Goal: Communication & Community: Connect with others

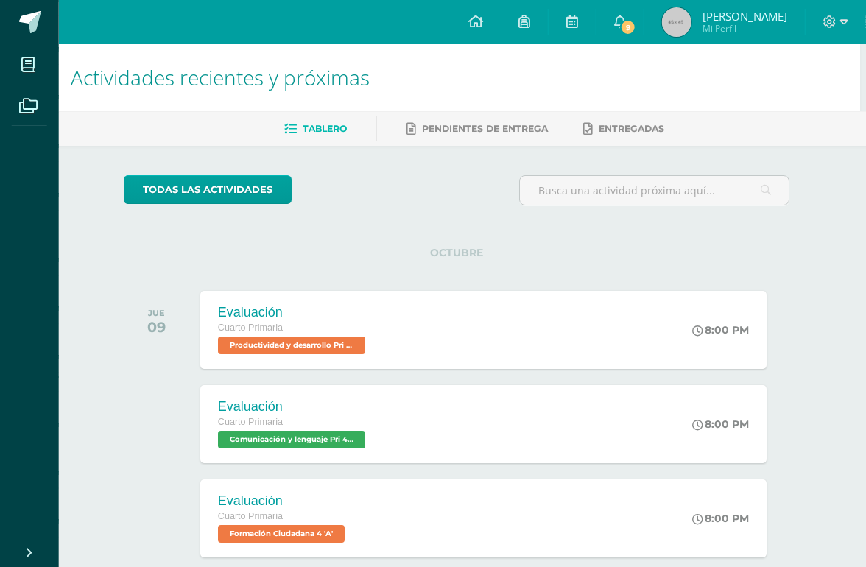
scroll to position [0, 35]
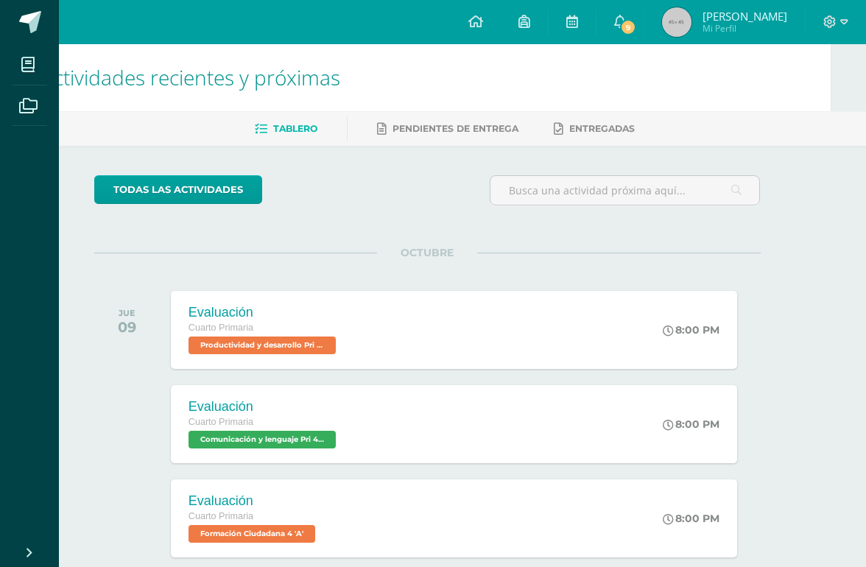
click at [225, 349] on span "Productividad y desarrollo Pri 4 'A'" at bounding box center [262, 346] width 147 height 18
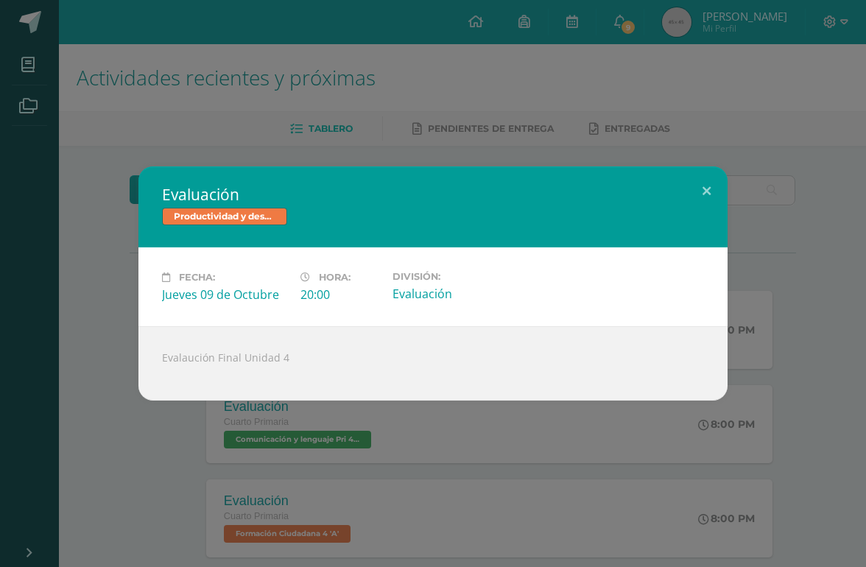
click at [703, 196] on button at bounding box center [707, 192] width 42 height 50
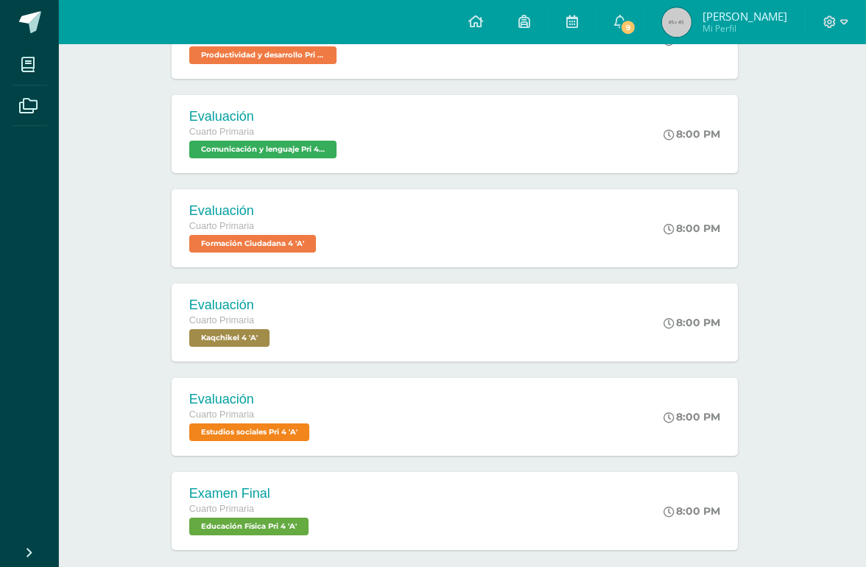
scroll to position [290, 35]
click at [204, 339] on span "Kaqchikel 4 'A'" at bounding box center [229, 338] width 80 height 18
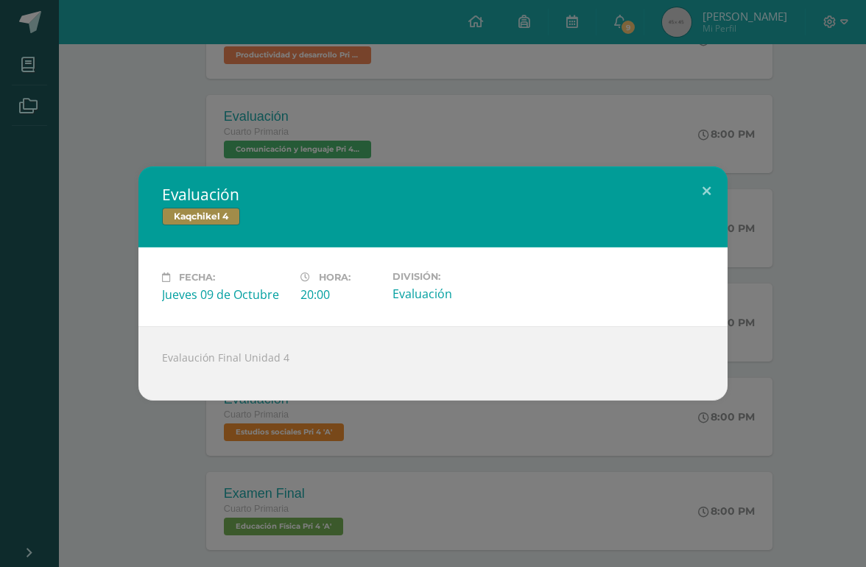
click at [690, 239] on div "Evaluación Kaqchikel 4 Fecha: Jueves 09 de Octubre Hora: 20:00 División: Evalua…" at bounding box center [433, 284] width 589 height 234
click at [687, 217] on button at bounding box center [707, 192] width 42 height 50
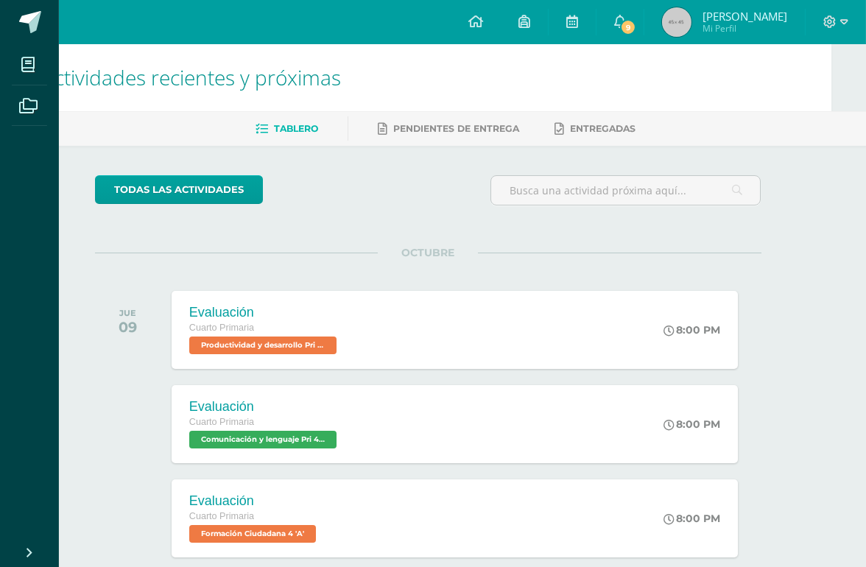
scroll to position [0, 35]
click at [626, 18] on icon at bounding box center [620, 21] width 12 height 13
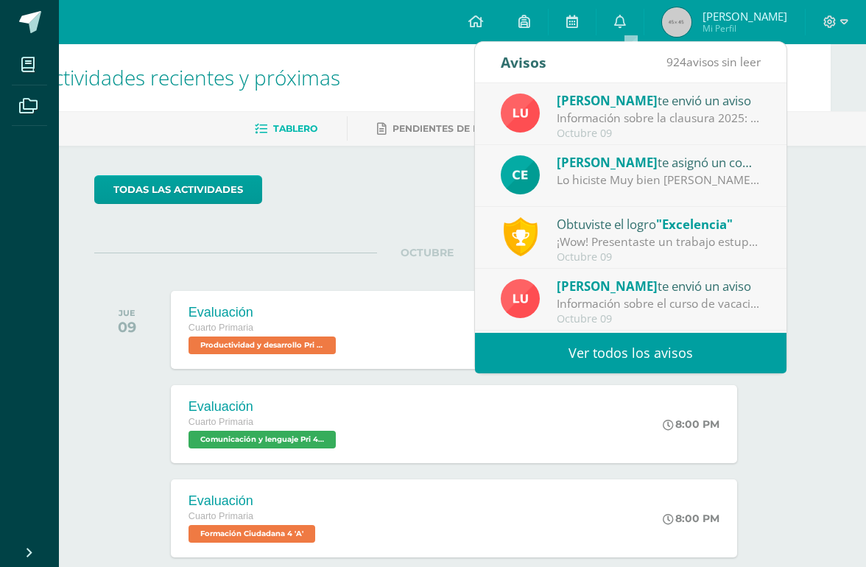
click at [717, 238] on div "¡Wow! Presentaste un trabajo estupendo, demostrando dominio del tema y además c…" at bounding box center [659, 242] width 205 height 17
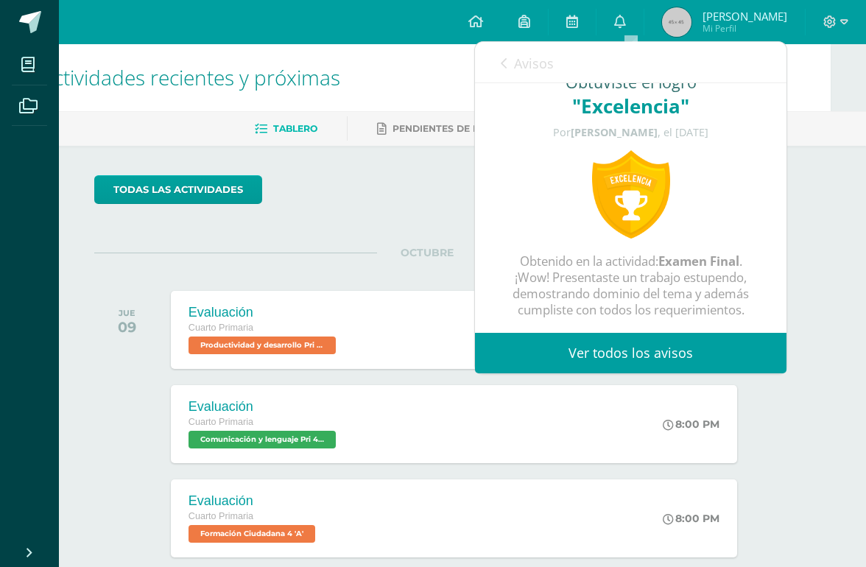
scroll to position [28, 0]
click at [830, 197] on html "Mis cursos Archivos Cerrar panel Artes Plásticas 4 Cuarto Primaria "A" Comunica…" at bounding box center [398, 462] width 866 height 925
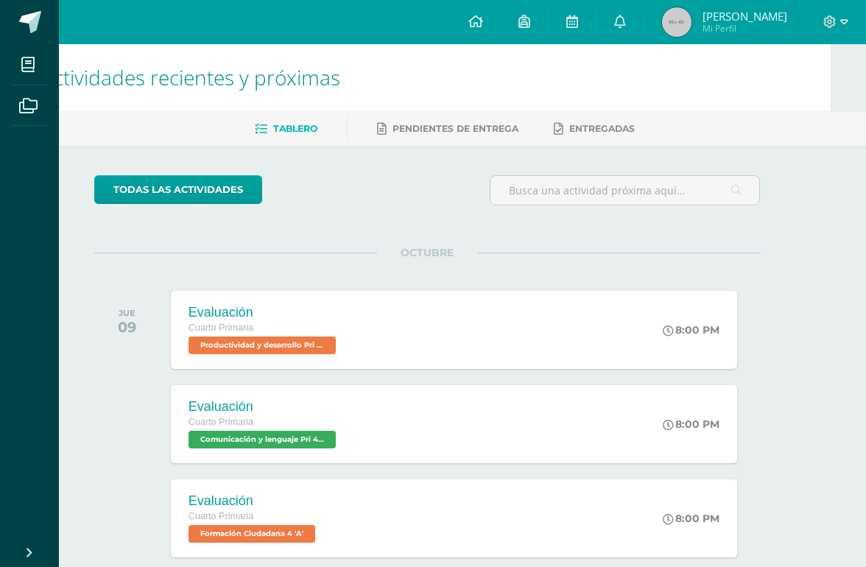
scroll to position [0, 0]
click at [704, 15] on span "Rocío Gabriela Mi Perfil" at bounding box center [724, 21] width 131 height 29
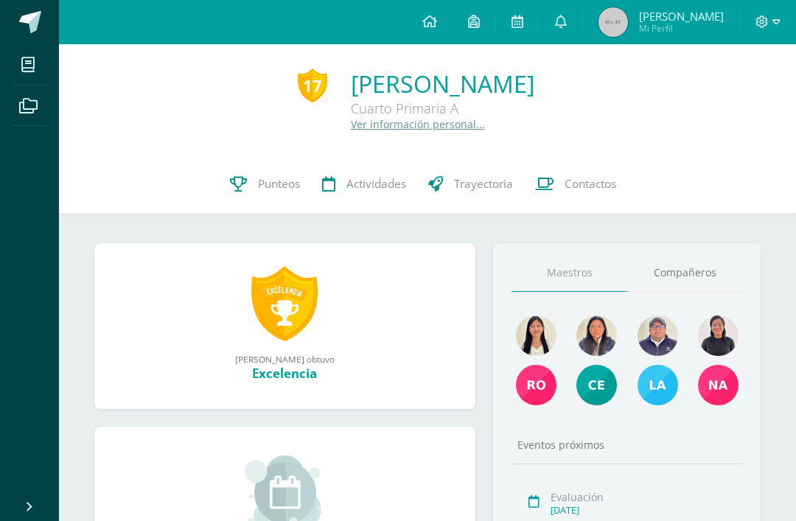
click at [701, 272] on link "Compañeros" at bounding box center [685, 273] width 116 height 38
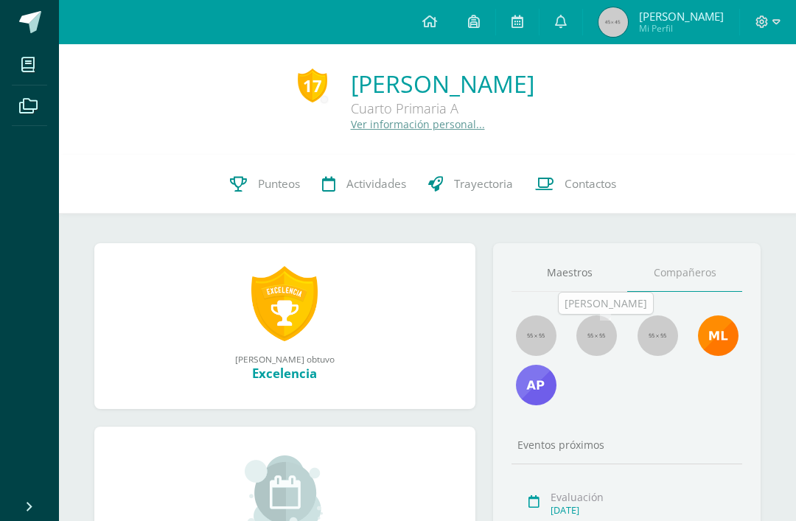
click at [600, 342] on img at bounding box center [596, 335] width 41 height 41
click at [653, 331] on img at bounding box center [657, 335] width 41 height 41
click at [712, 335] on img at bounding box center [718, 335] width 41 height 41
click at [546, 388] on img at bounding box center [536, 385] width 41 height 41
click at [647, 436] on div "Maestros Compañeros Eventos próximos Evaluación Oct. 10, 2025 Evaluación Oct. 1…" at bounding box center [626, 472] width 267 height 458
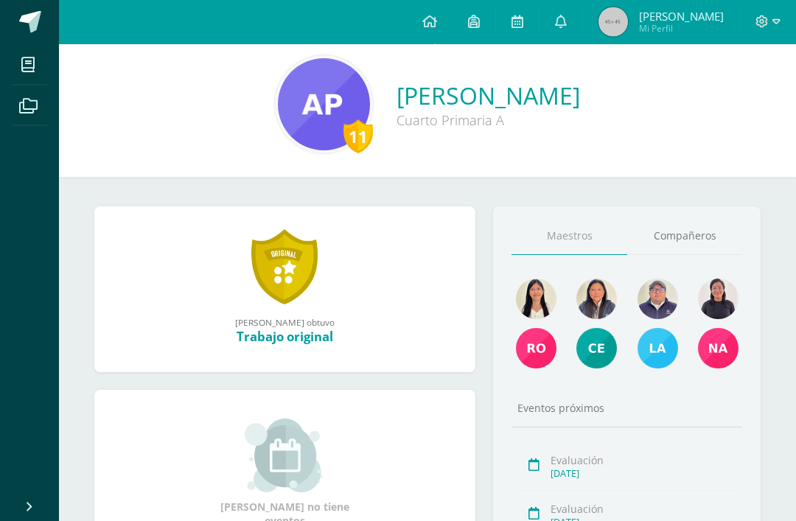
scroll to position [10, 0]
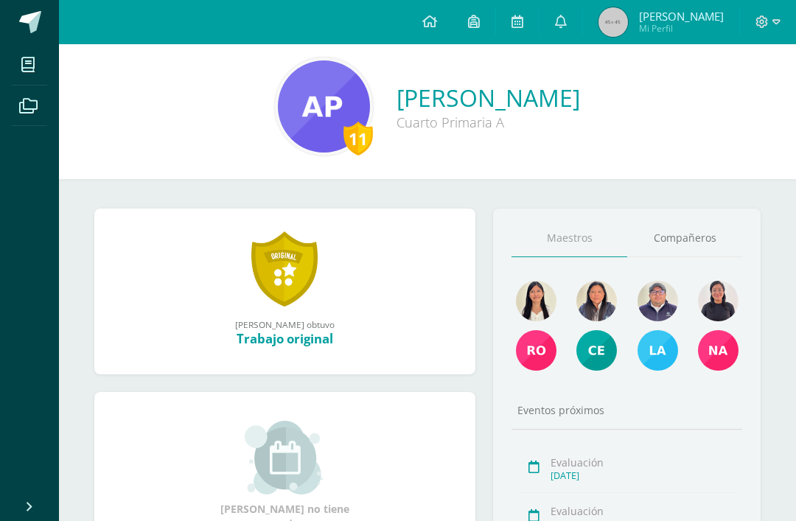
click at [680, 241] on link "Compañeros" at bounding box center [685, 239] width 116 height 38
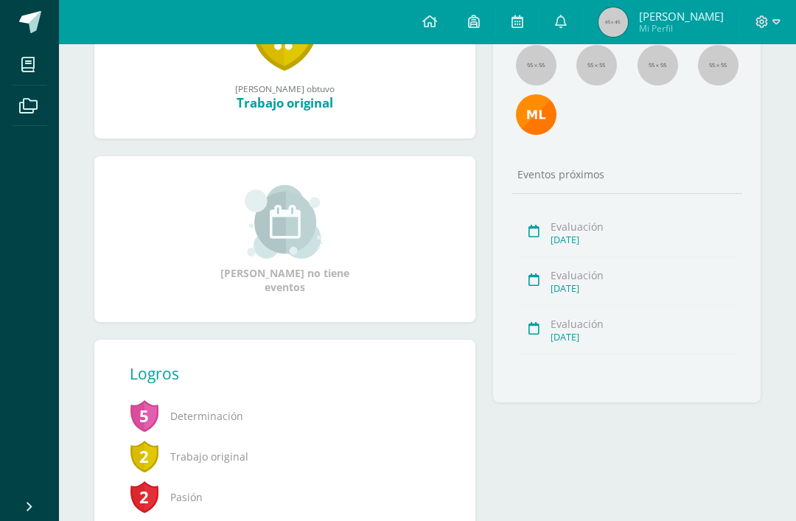
scroll to position [0, 0]
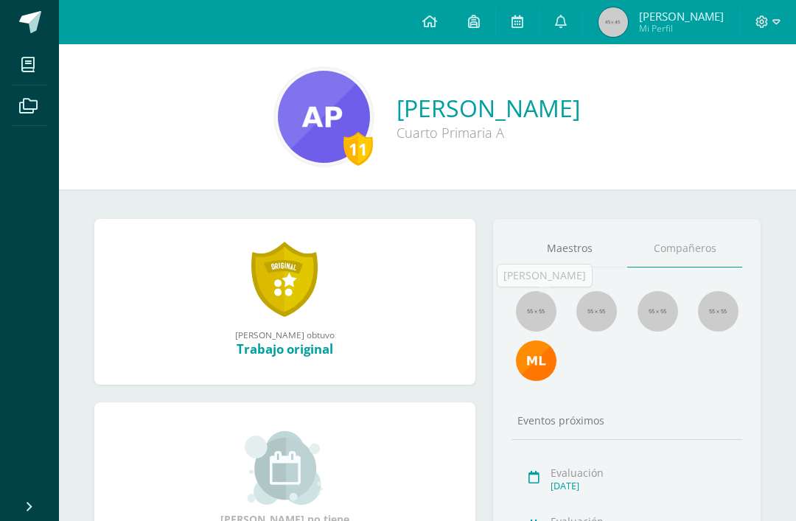
click at [531, 316] on img at bounding box center [536, 311] width 41 height 41
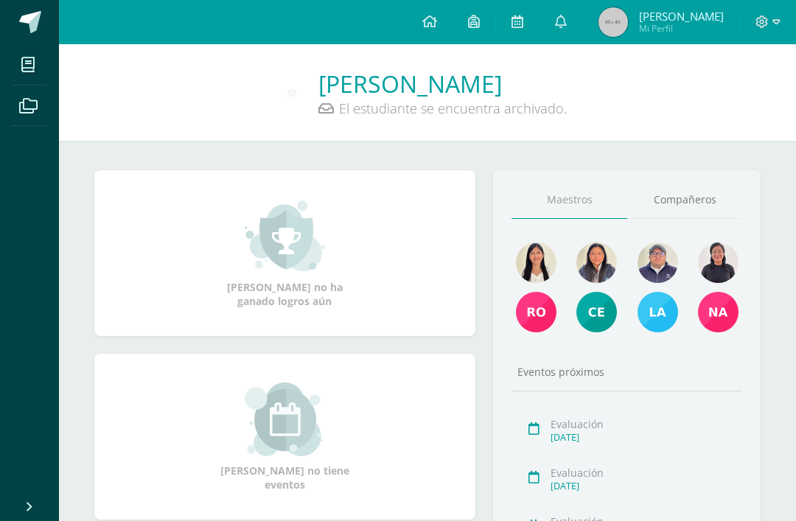
click at [692, 207] on link "Compañeros" at bounding box center [685, 200] width 116 height 38
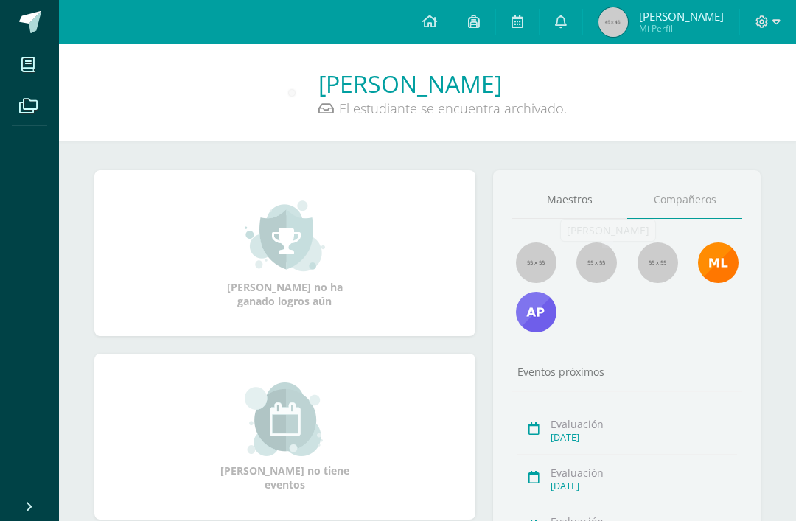
click at [600, 265] on img at bounding box center [596, 262] width 41 height 41
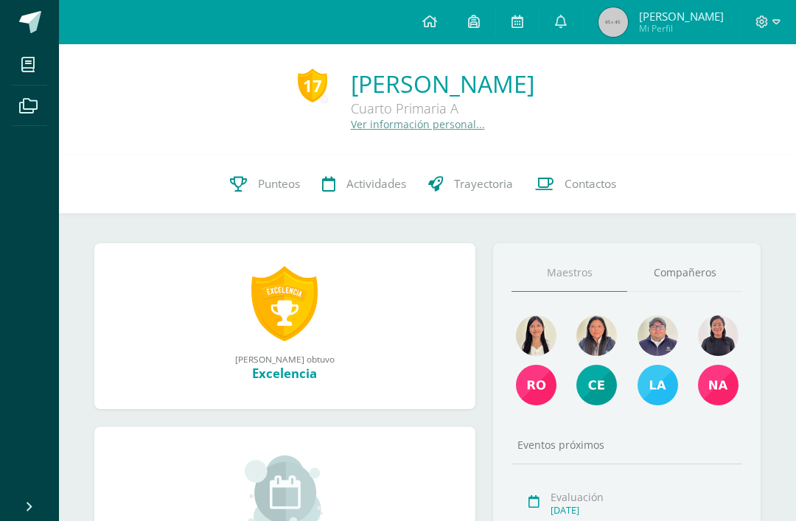
click at [693, 282] on link "Compañeros" at bounding box center [685, 273] width 116 height 38
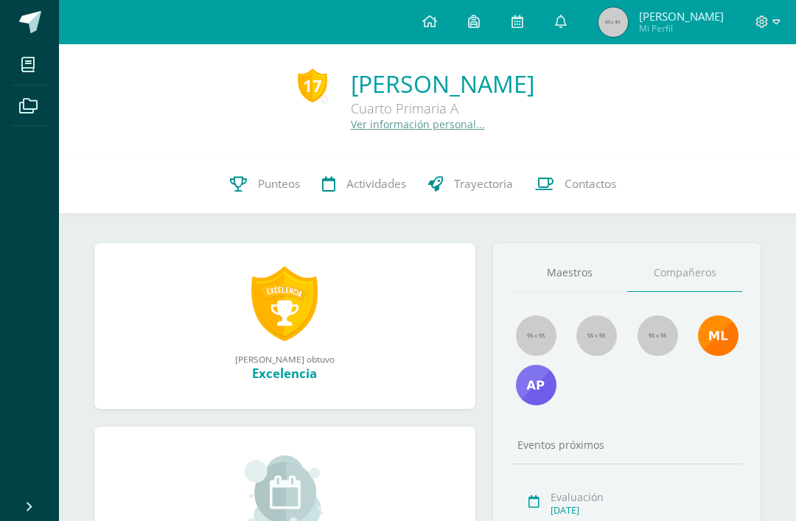
click at [665, 340] on img at bounding box center [657, 335] width 41 height 41
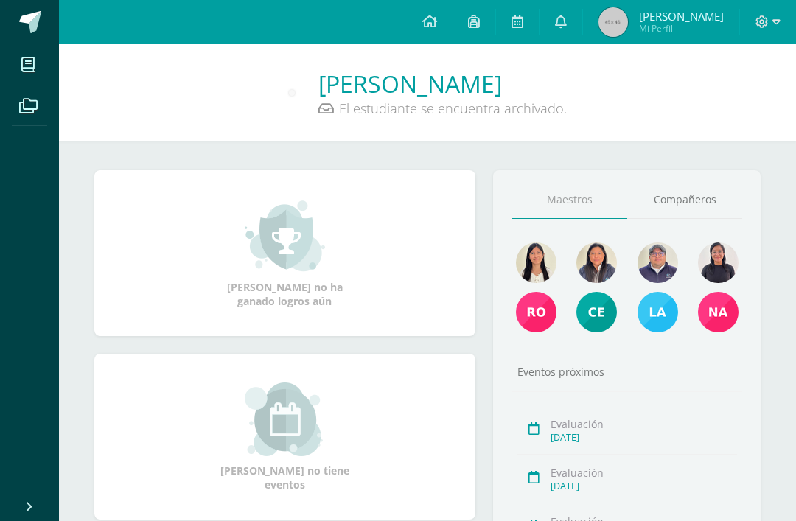
click at [685, 209] on link "Compañeros" at bounding box center [685, 200] width 116 height 38
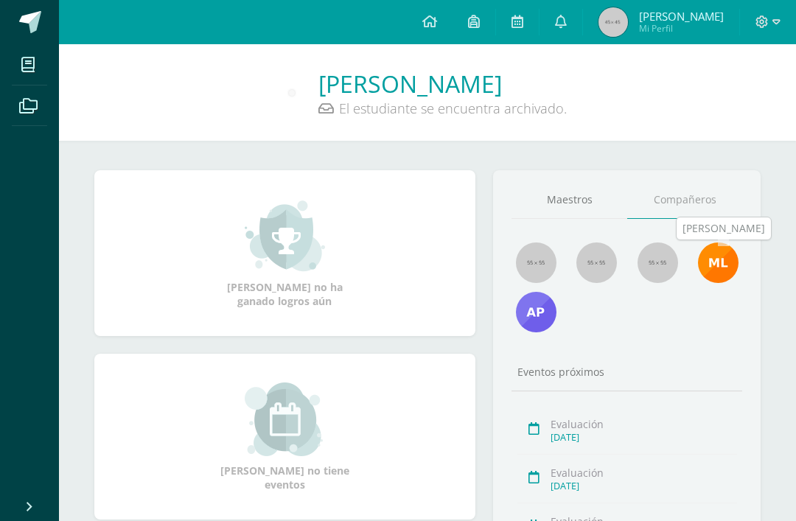
click at [711, 267] on img at bounding box center [718, 262] width 41 height 41
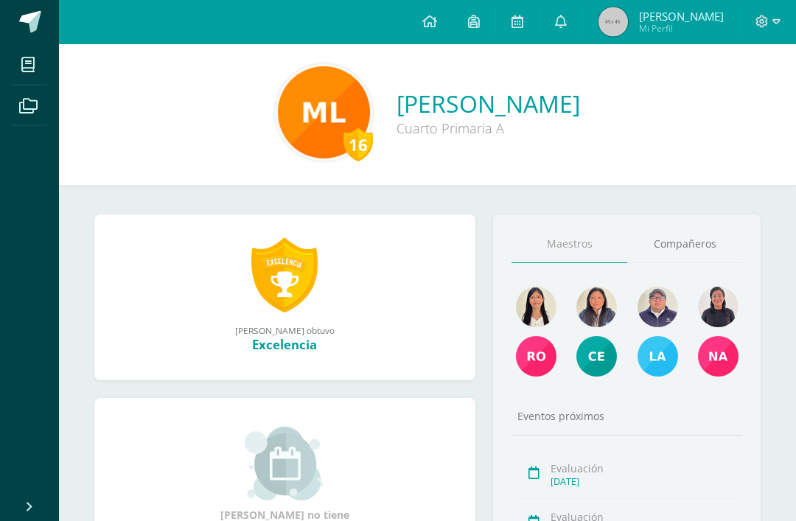
scroll to position [10, 0]
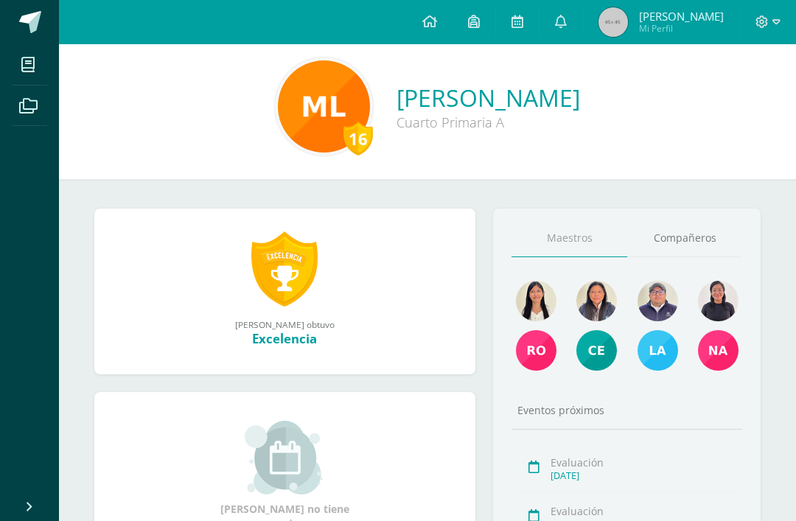
click at [698, 233] on link "Compañeros" at bounding box center [685, 239] width 116 height 38
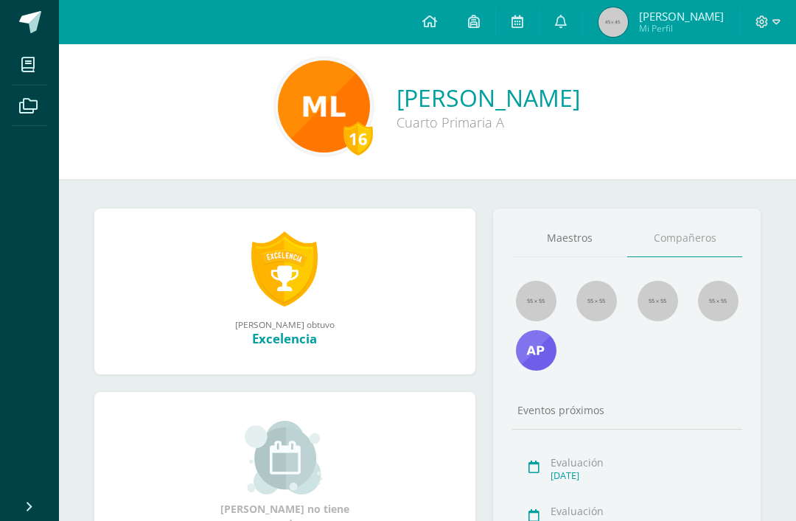
click at [545, 351] on img at bounding box center [536, 350] width 41 height 41
